Goal: Navigation & Orientation: Find specific page/section

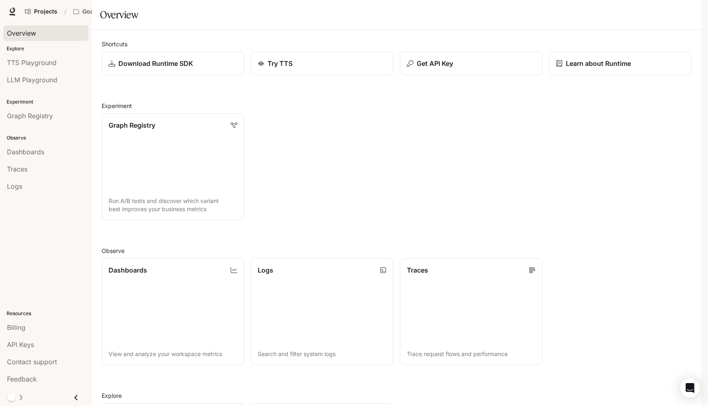
click at [14, 37] on span "Overview" at bounding box center [21, 33] width 29 height 10
click at [36, 8] on span "Projects" at bounding box center [45, 11] width 23 height 7
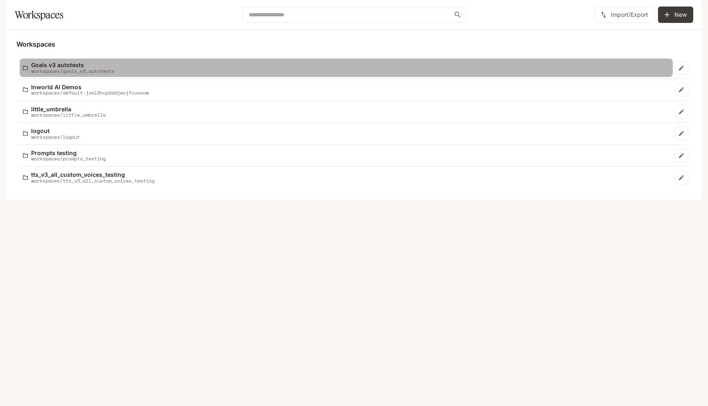
click at [64, 68] on p "Goals v3 autotests" at bounding box center [72, 65] width 83 height 6
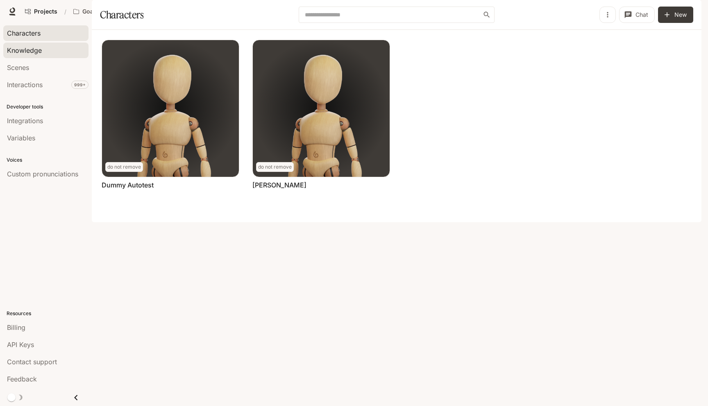
click at [57, 54] on div "Knowledge" at bounding box center [46, 50] width 78 height 10
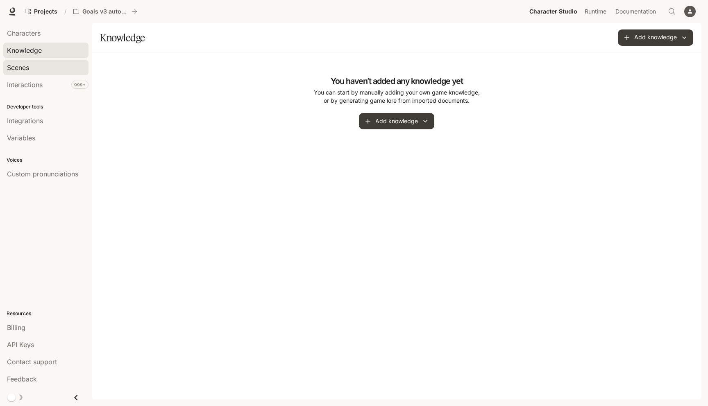
click at [53, 67] on div "Scenes" at bounding box center [46, 68] width 78 height 10
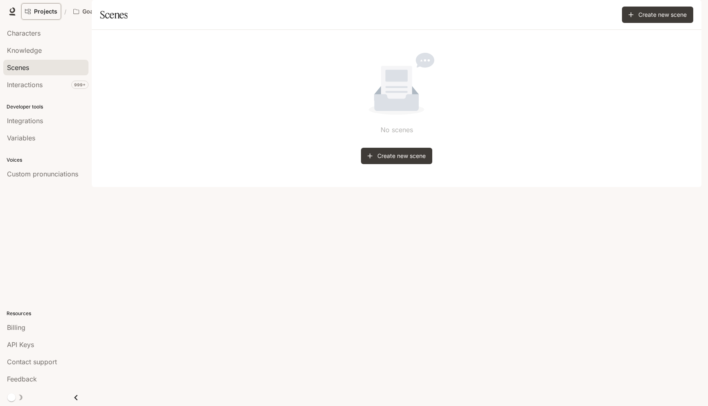
click at [47, 16] on link "Projects" at bounding box center [41, 11] width 40 height 16
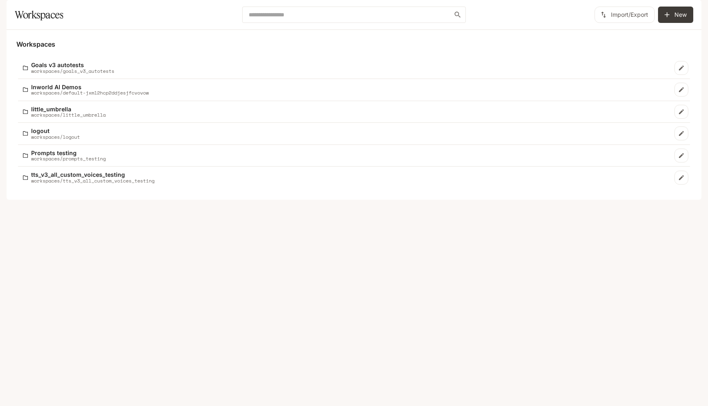
click at [688, 8] on icon "button" at bounding box center [690, 11] width 8 height 8
click at [599, 142] on span "Sign out" at bounding box center [637, 143] width 107 height 8
